Goal: Task Accomplishment & Management: Manage account settings

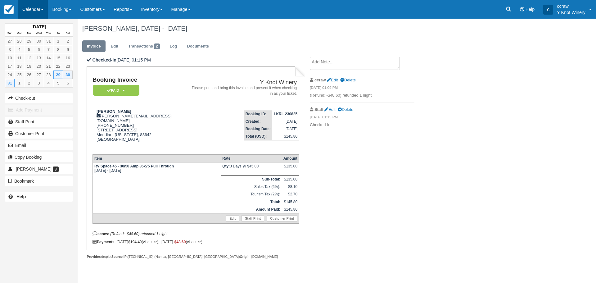
click at [35, 6] on link "Calendar" at bounding box center [33, 9] width 30 height 19
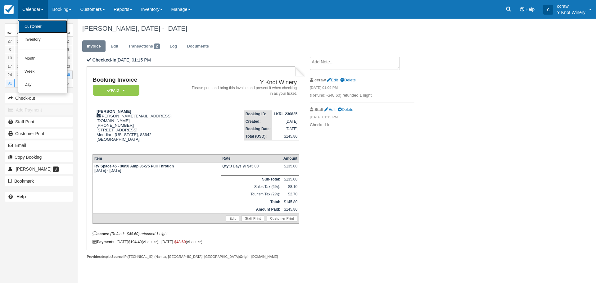
click at [34, 28] on link "Customer" at bounding box center [42, 26] width 49 height 13
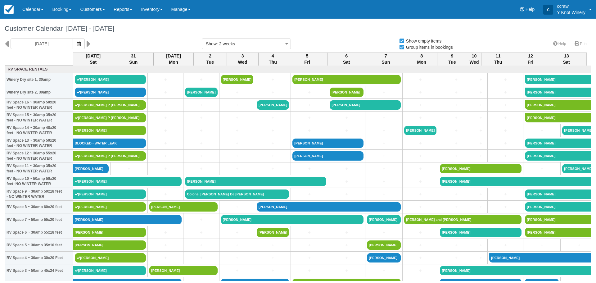
select select
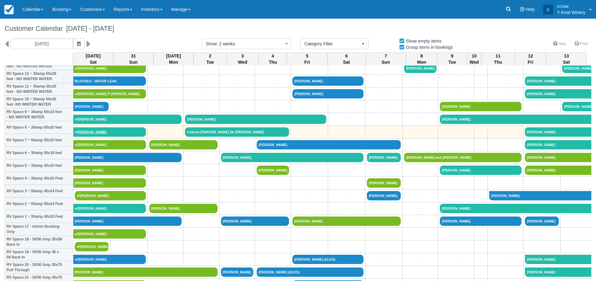
scroll to position [93, 0]
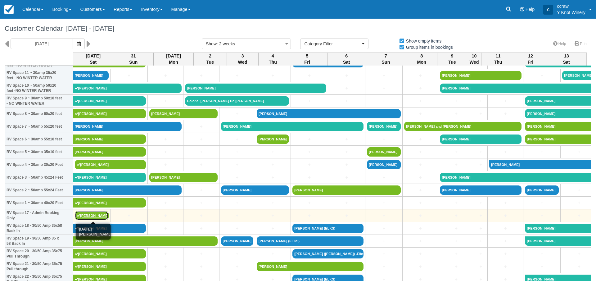
click at [92, 216] on link "[PERSON_NAME]" at bounding box center [92, 215] width 34 height 9
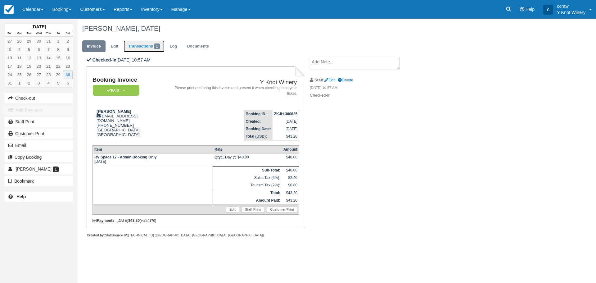
click at [142, 47] on link "Transactions 1" at bounding box center [144, 46] width 41 height 12
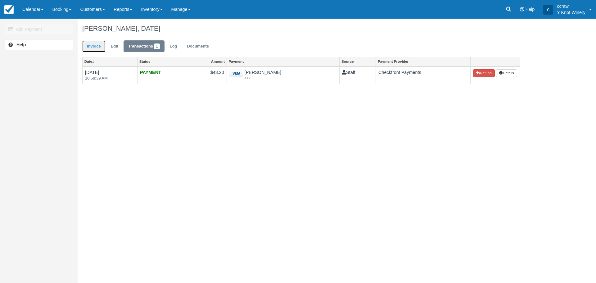
click at [92, 47] on link "Invoice" at bounding box center [93, 46] width 23 height 12
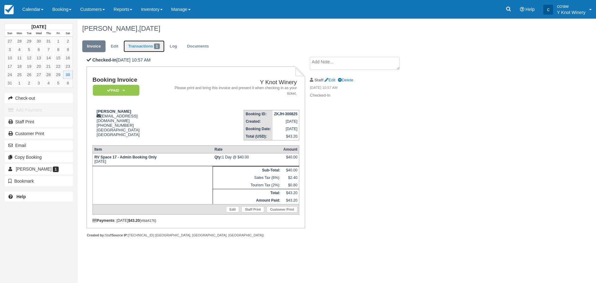
click at [148, 48] on link "Transactions 1" at bounding box center [144, 46] width 41 height 12
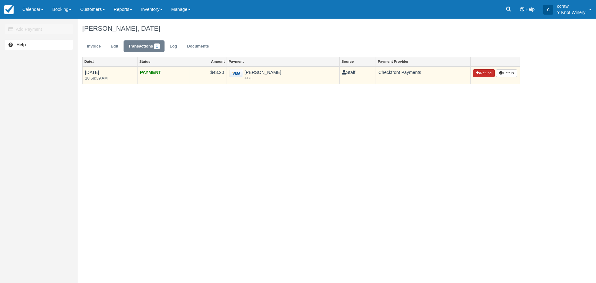
click at [473, 71] on button "Refund" at bounding box center [484, 73] width 22 height 8
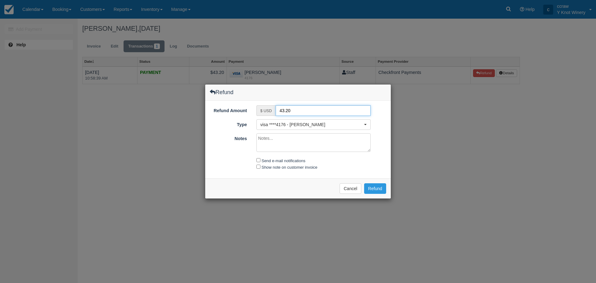
drag, startPoint x: 299, startPoint y: 111, endPoint x: 276, endPoint y: 115, distance: 22.8
click at [276, 115] on input "43.20" at bounding box center [323, 110] width 95 height 11
type input "21.60"
click at [278, 142] on textarea "Notes" at bounding box center [314, 142] width 115 height 19
type textarea "Electric not working properly..."
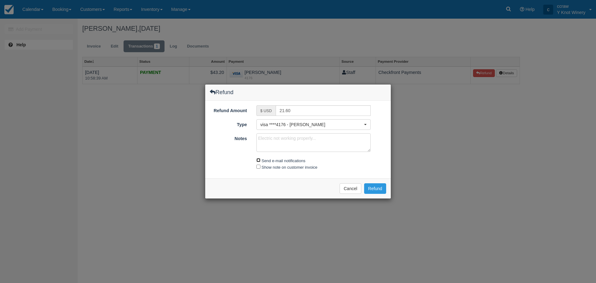
click at [258, 161] on input "Send e-mail notifications" at bounding box center [259, 160] width 4 height 4
checkbox input "true"
click at [257, 167] on input "Show note on customer invoice" at bounding box center [259, 167] width 4 height 4
checkbox input "true"
click at [373, 187] on button "Refund" at bounding box center [375, 188] width 22 height 11
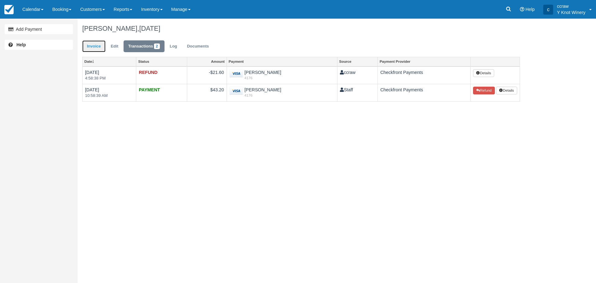
click at [98, 49] on link "Invoice" at bounding box center [93, 46] width 23 height 12
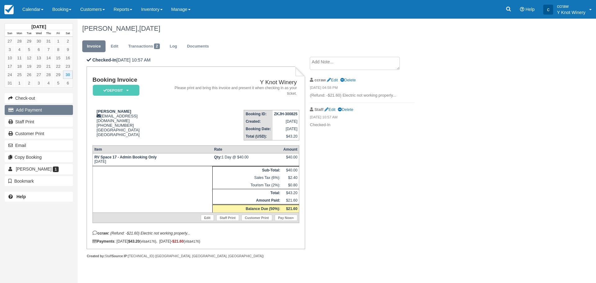
click at [48, 111] on button "Add Payment" at bounding box center [39, 110] width 68 height 10
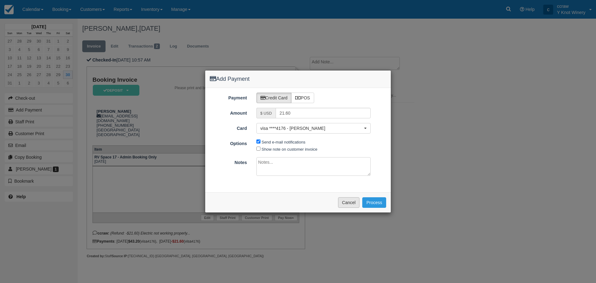
click at [346, 202] on button "Cancel" at bounding box center [349, 202] width 22 height 11
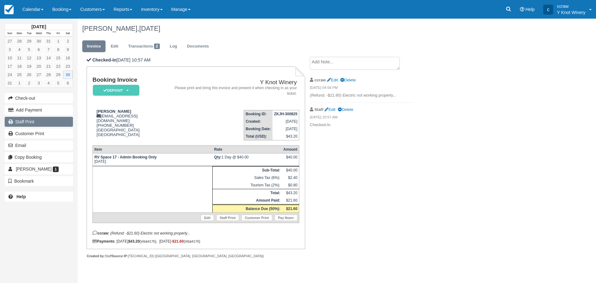
click at [28, 122] on link "Staff Print" at bounding box center [39, 122] width 68 height 10
click at [42, 8] on link "Calendar" at bounding box center [33, 9] width 30 height 19
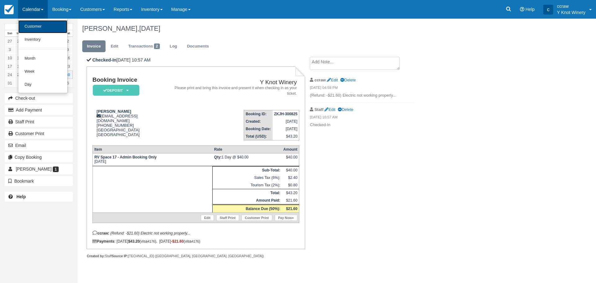
click at [35, 26] on link "Customer" at bounding box center [42, 26] width 49 height 13
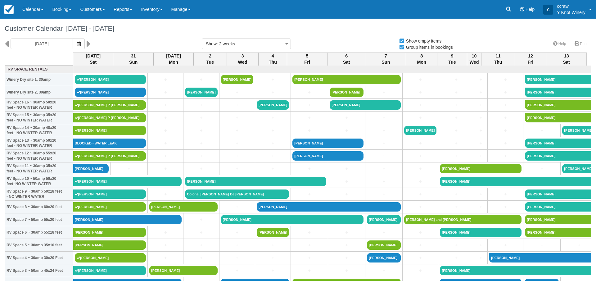
select select
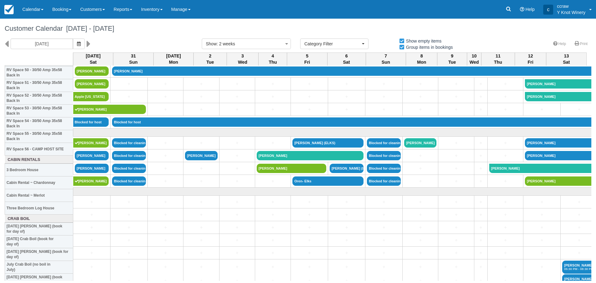
scroll to position [590, 0]
